Goal: Find contact information: Find contact information

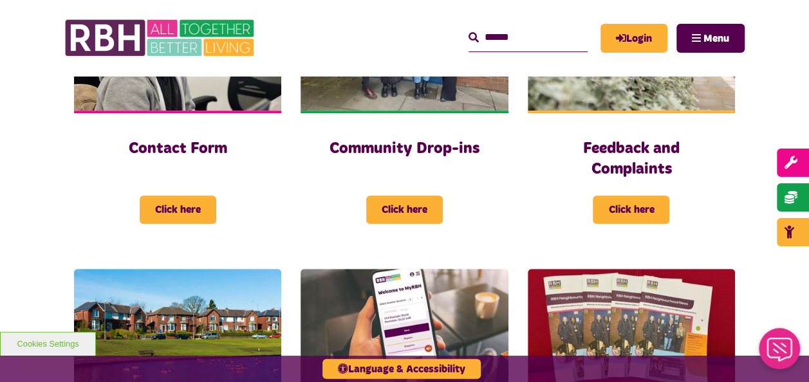
scroll to position [432, 0]
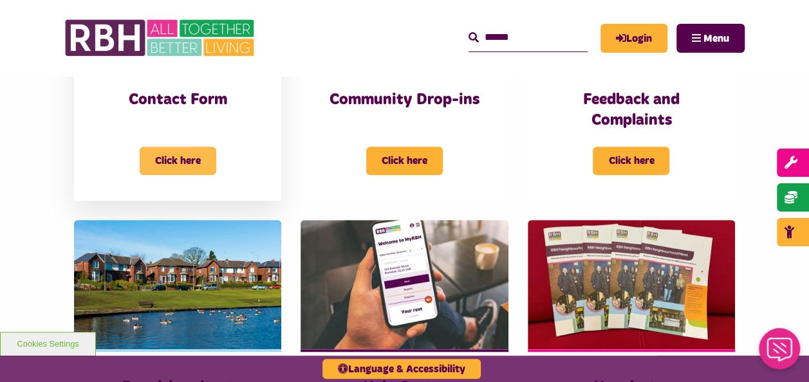
click at [174, 155] on span "Click here" at bounding box center [178, 161] width 77 height 28
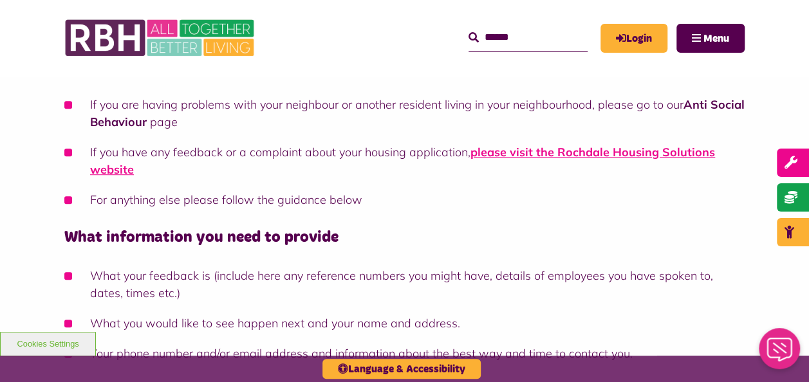
scroll to position [342, 0]
click at [779, 361] on icon "Close Web Assistant" at bounding box center [778, 350] width 25 height 24
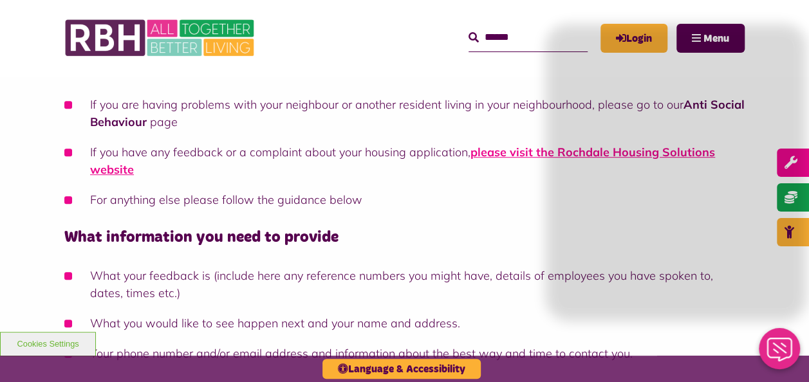
scroll to position [601, 0]
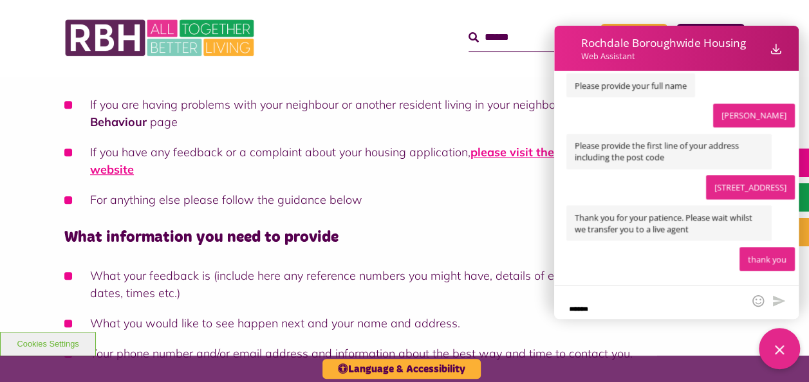
click at [476, 235] on h4 "What information you need to provide" at bounding box center [404, 238] width 680 height 20
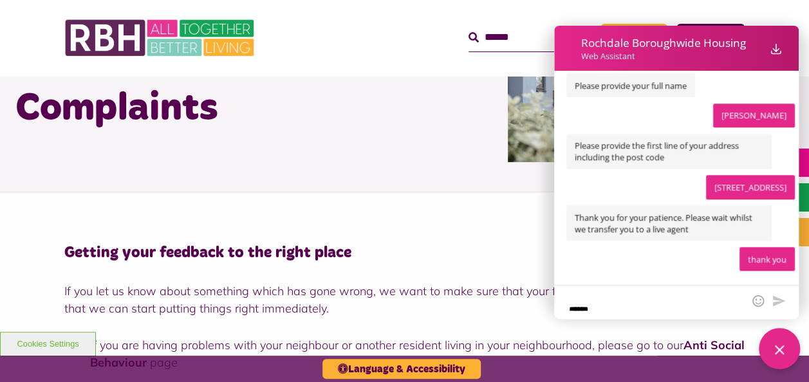
scroll to position [0, 0]
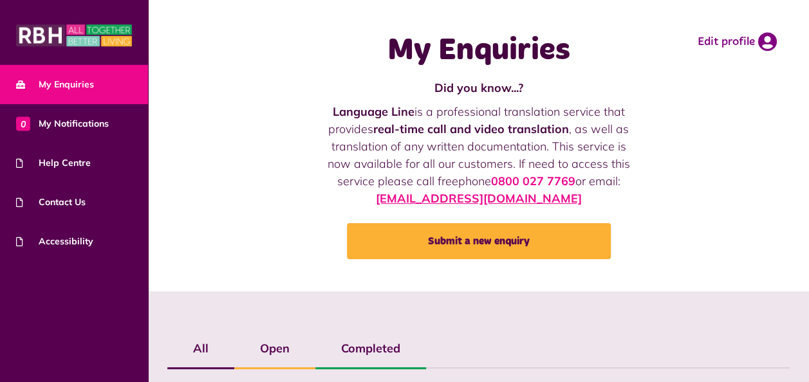
click at [506, 196] on link "customer@rbh.org.uk" at bounding box center [479, 198] width 206 height 15
